Goal: Navigation & Orientation: Find specific page/section

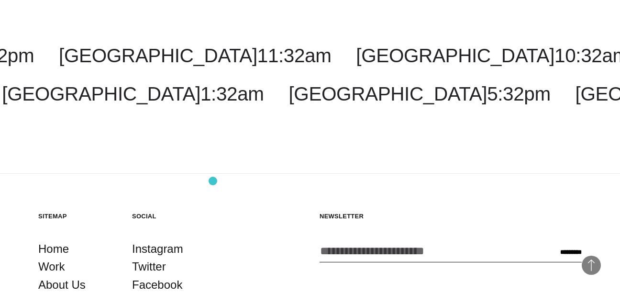
scroll to position [1664, 0]
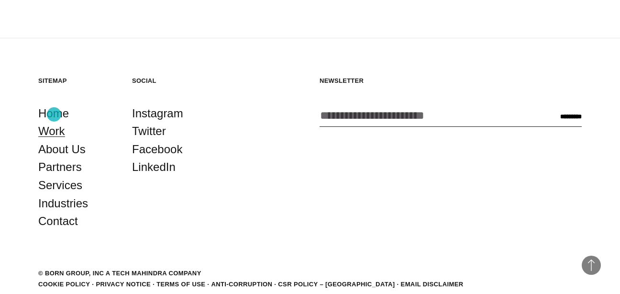
click at [54, 122] on link "Work" at bounding box center [51, 131] width 27 height 18
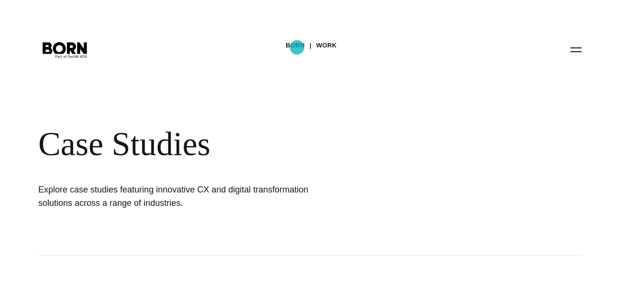
click at [297, 47] on link "BORN" at bounding box center [295, 45] width 19 height 14
